Goal: Navigation & Orientation: Find specific page/section

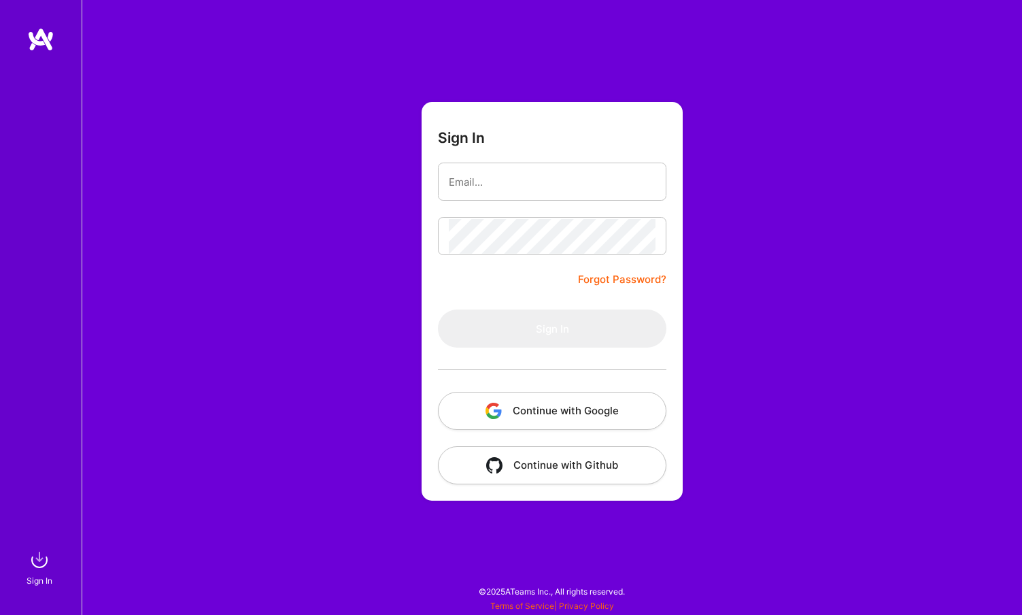
click at [551, 407] on button "Continue with Google" at bounding box center [552, 411] width 228 height 38
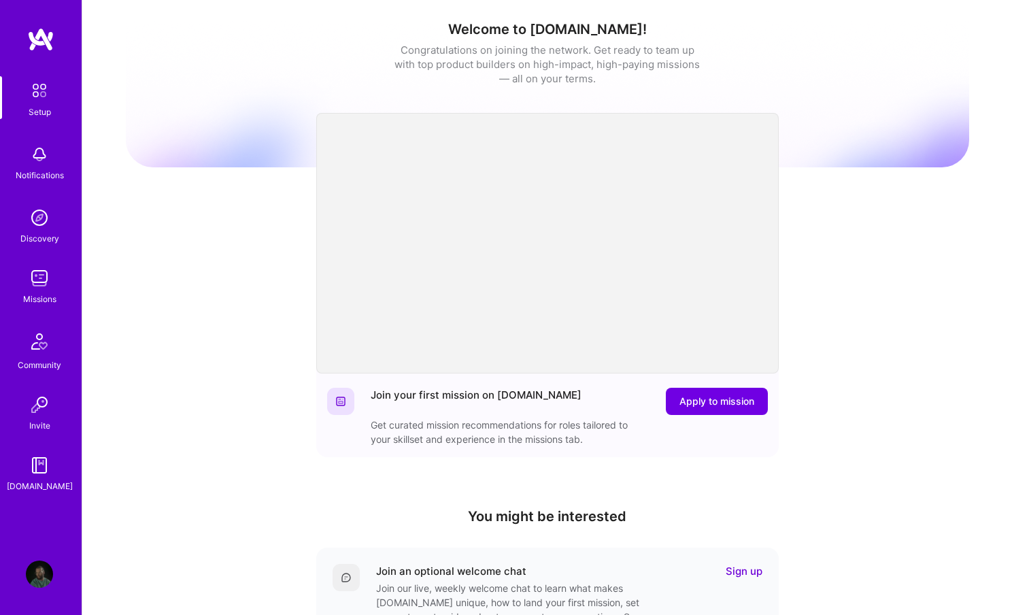
click at [39, 228] on img at bounding box center [39, 217] width 27 height 27
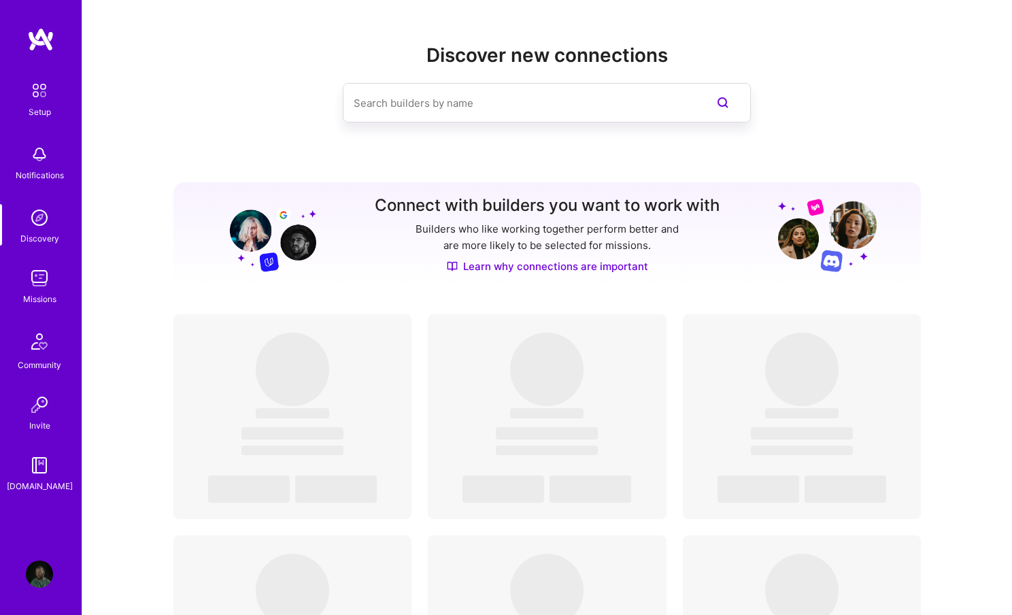
click at [41, 270] on img at bounding box center [39, 278] width 27 height 27
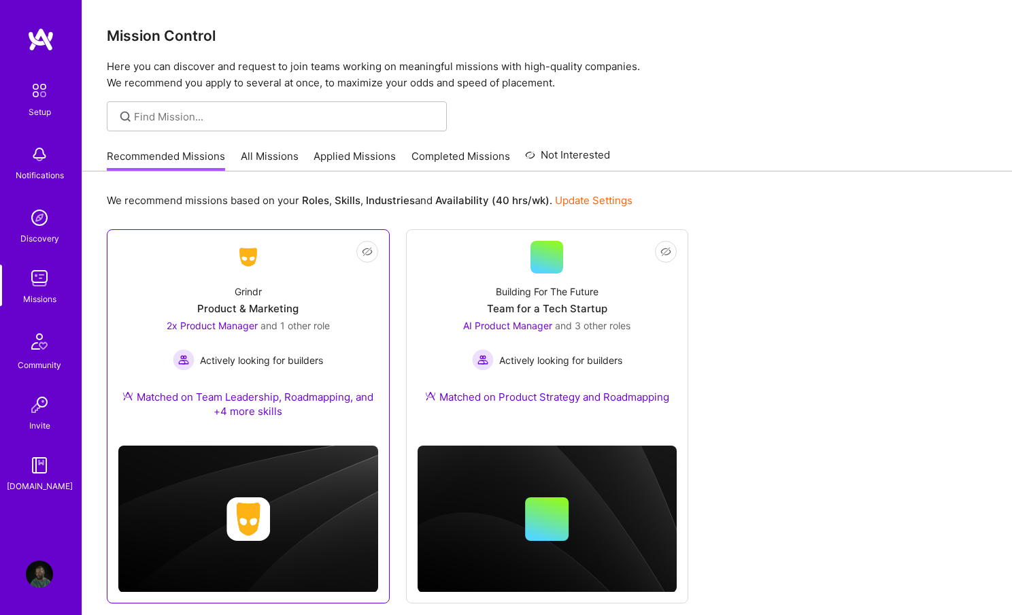
scroll to position [48, 0]
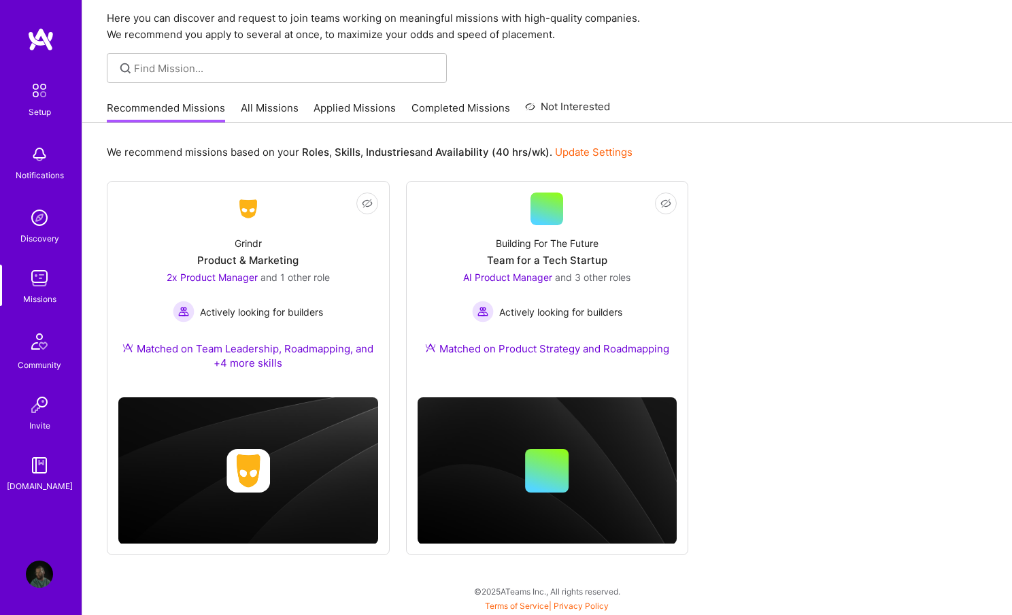
click at [253, 110] on link "All Missions" at bounding box center [270, 112] width 58 height 22
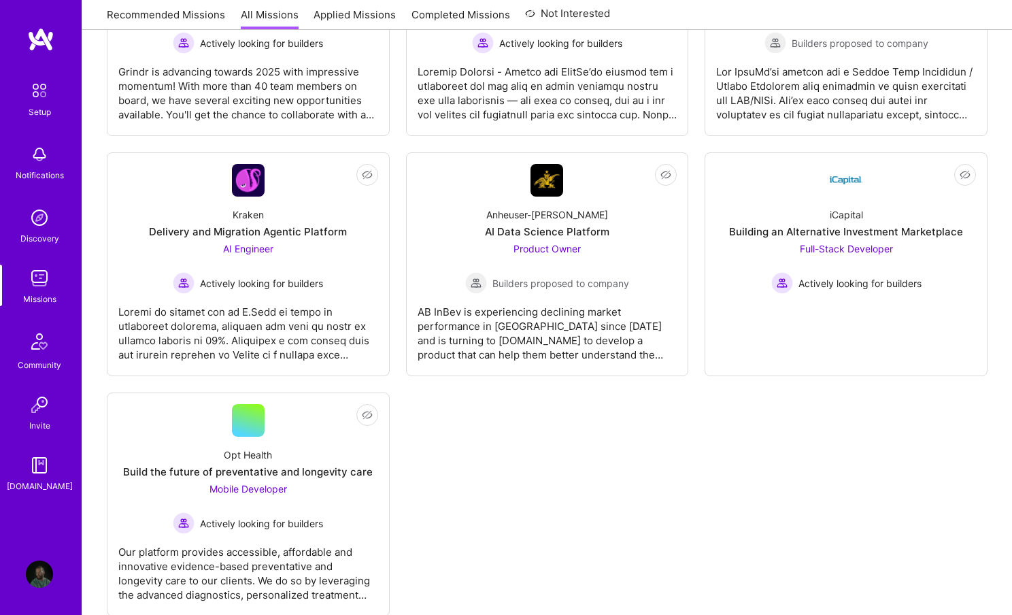
scroll to position [4595, 0]
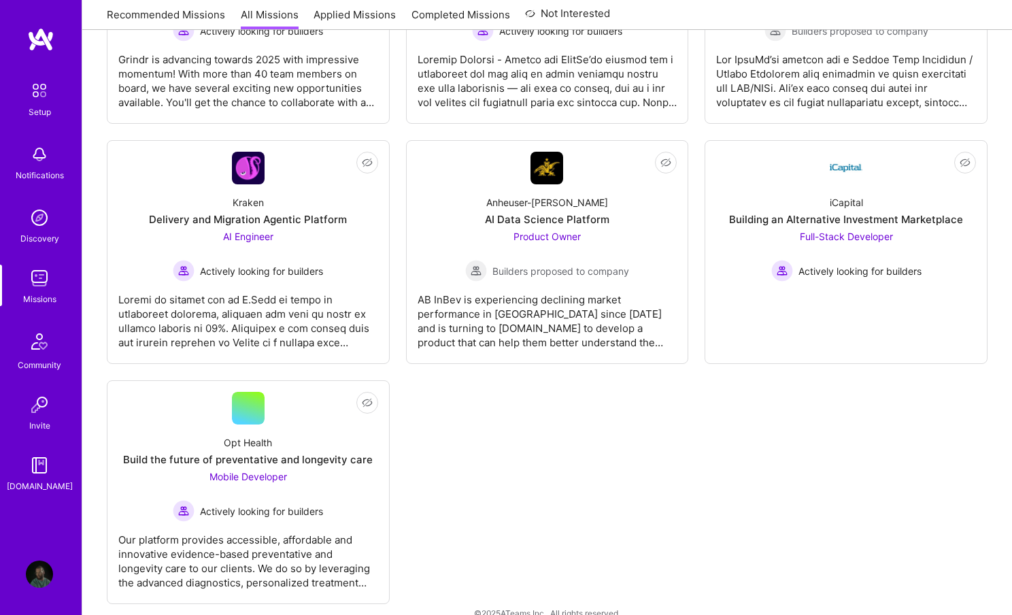
click at [49, 103] on img at bounding box center [39, 90] width 29 height 29
